Goal: Find specific page/section: Find specific page/section

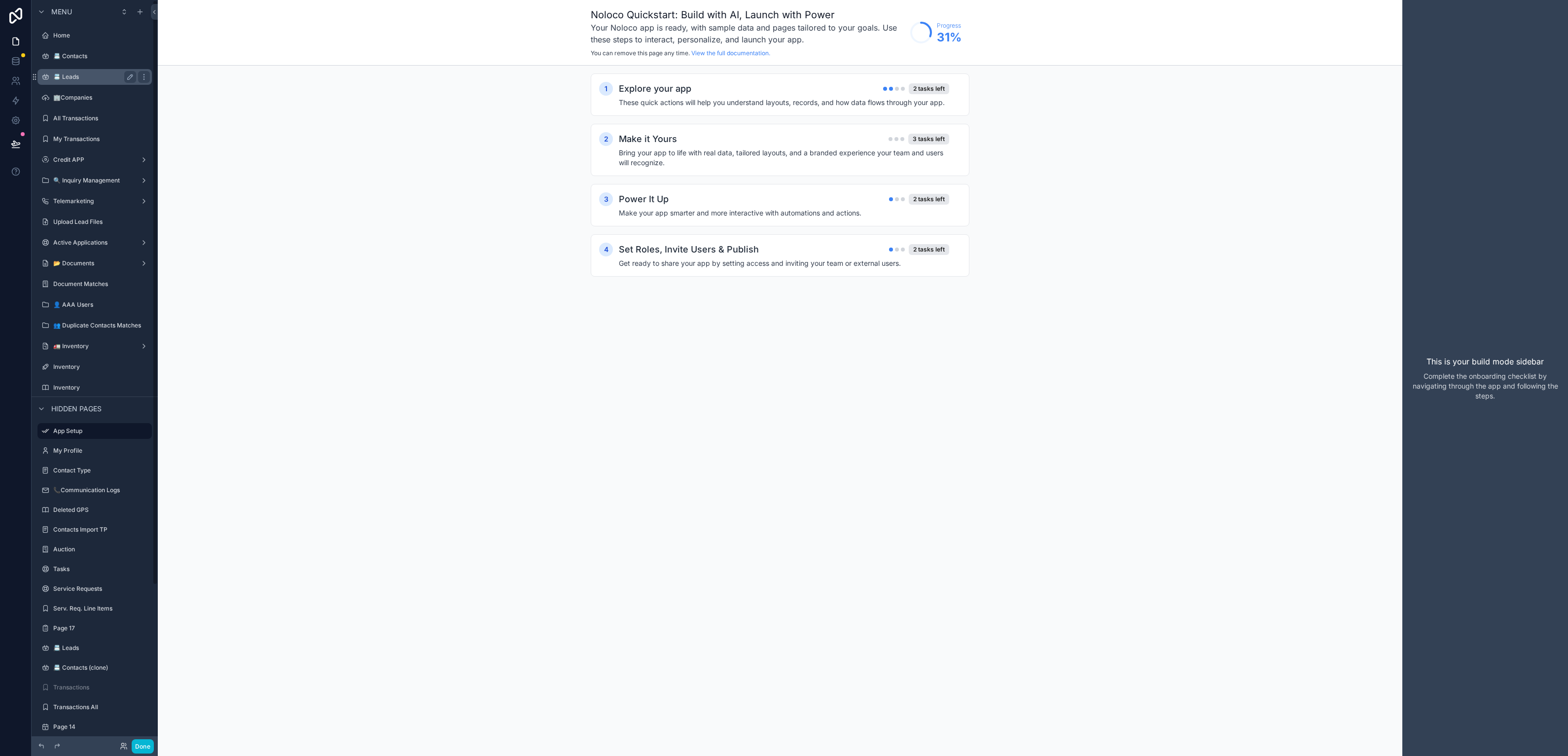
click at [107, 80] on label "📇 Leads" at bounding box center [93, 77] width 79 height 8
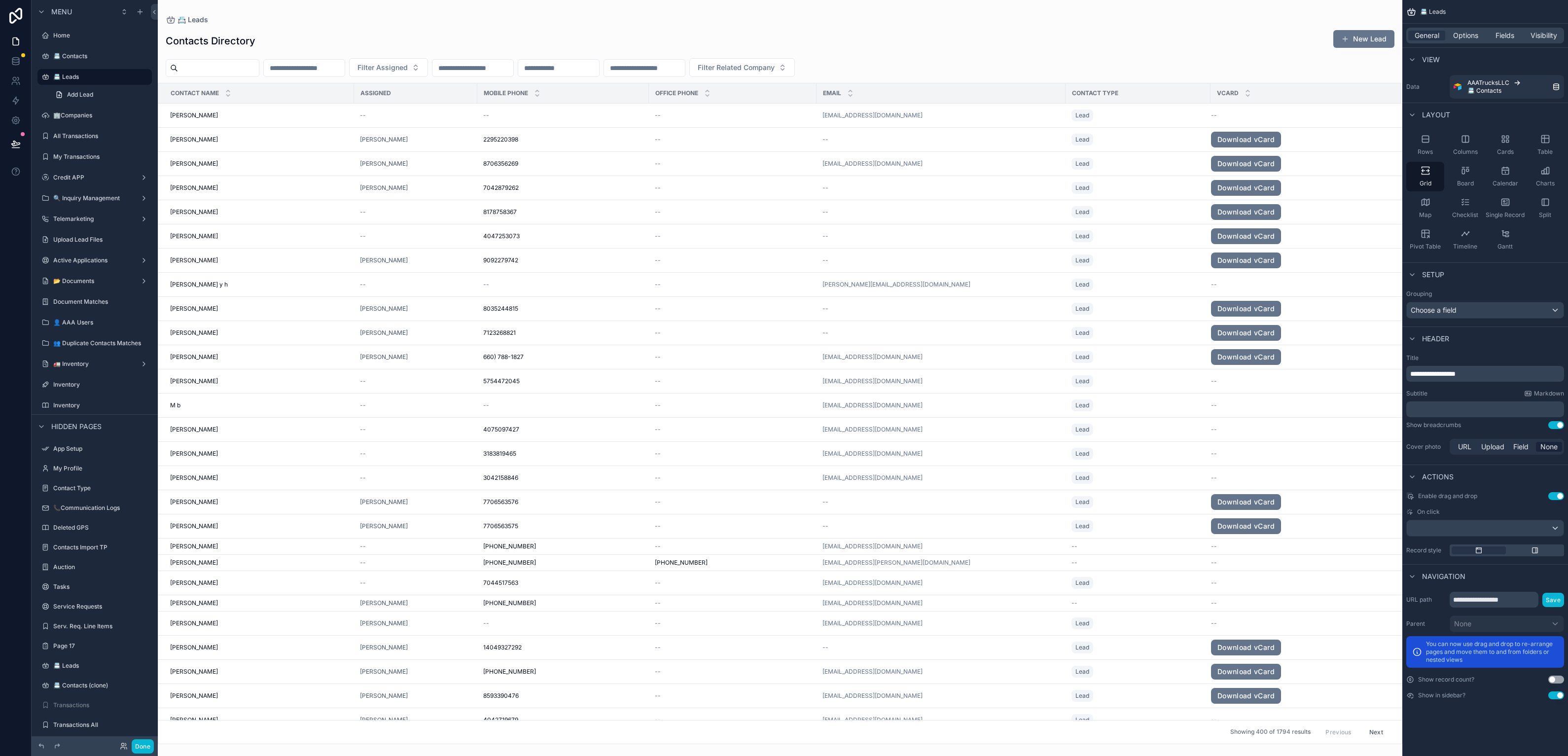
click at [377, 118] on div "scrollable content" at bounding box center [780, 378] width 1245 height 756
click at [386, 116] on div "--" at bounding box center [415, 115] width 111 height 8
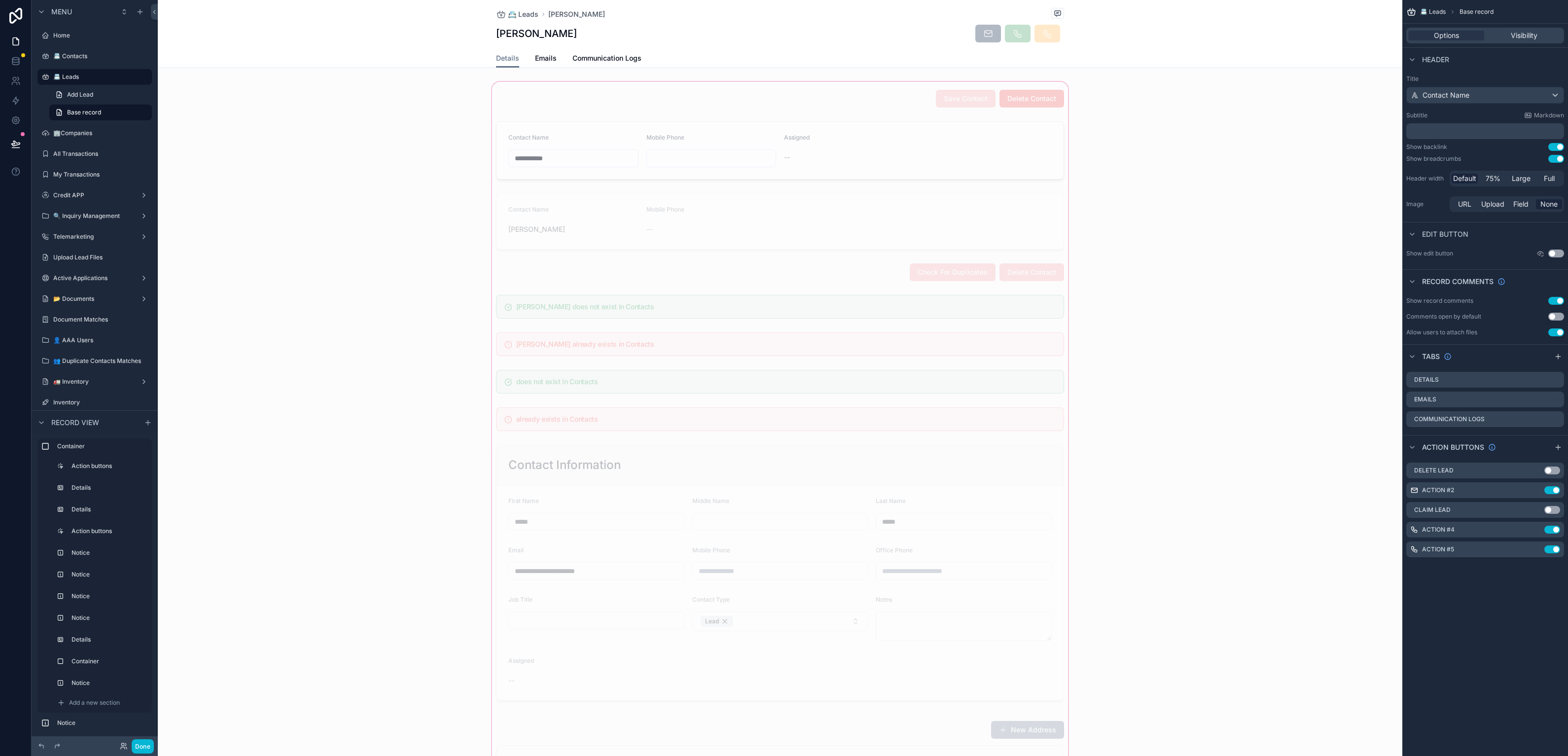
click at [369, 202] on div "scrollable content" at bounding box center [780, 477] width 1245 height 795
